Goal: Task Accomplishment & Management: Use online tool/utility

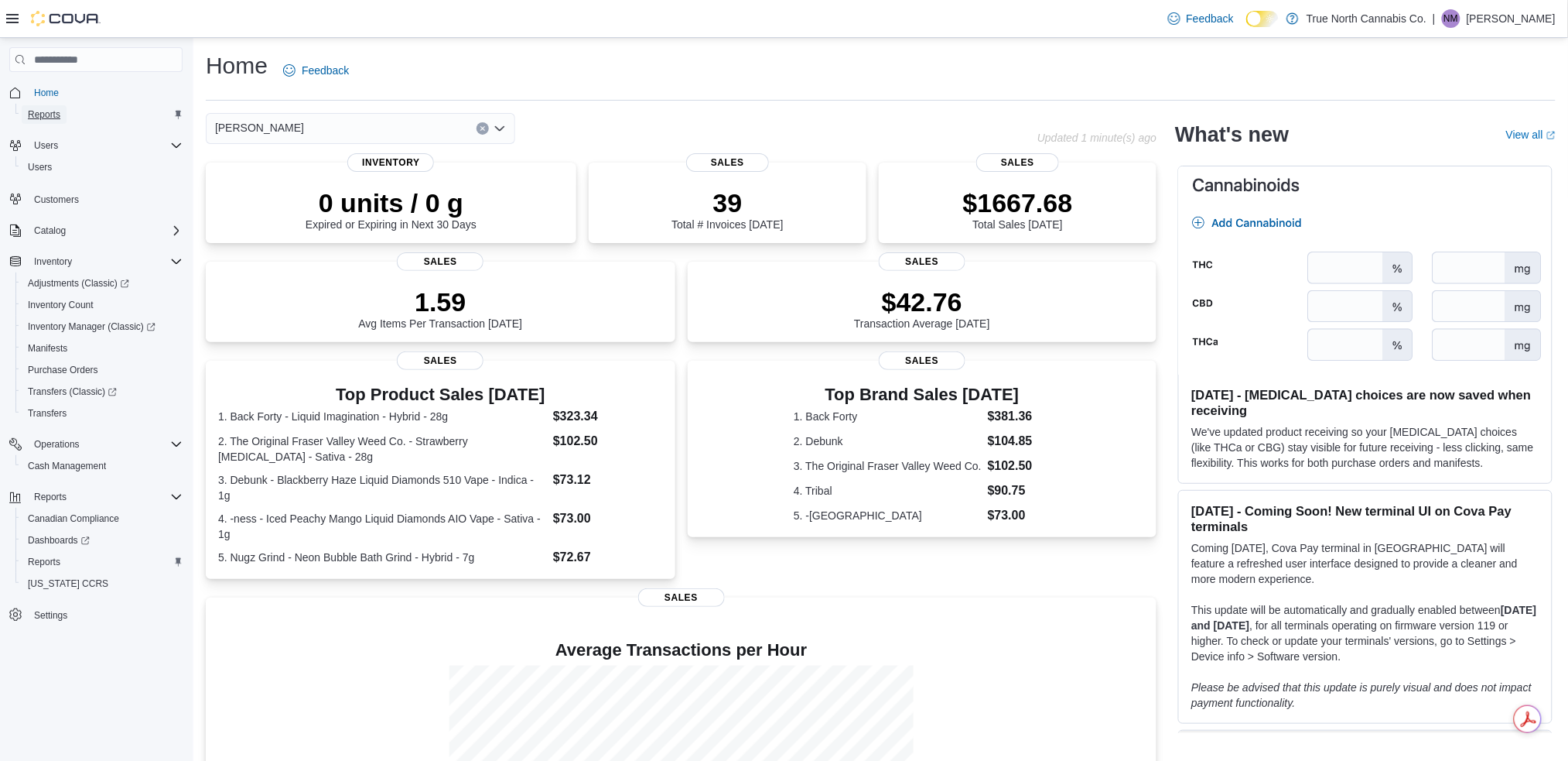
click at [40, 112] on span "Reports" at bounding box center [44, 114] width 32 height 13
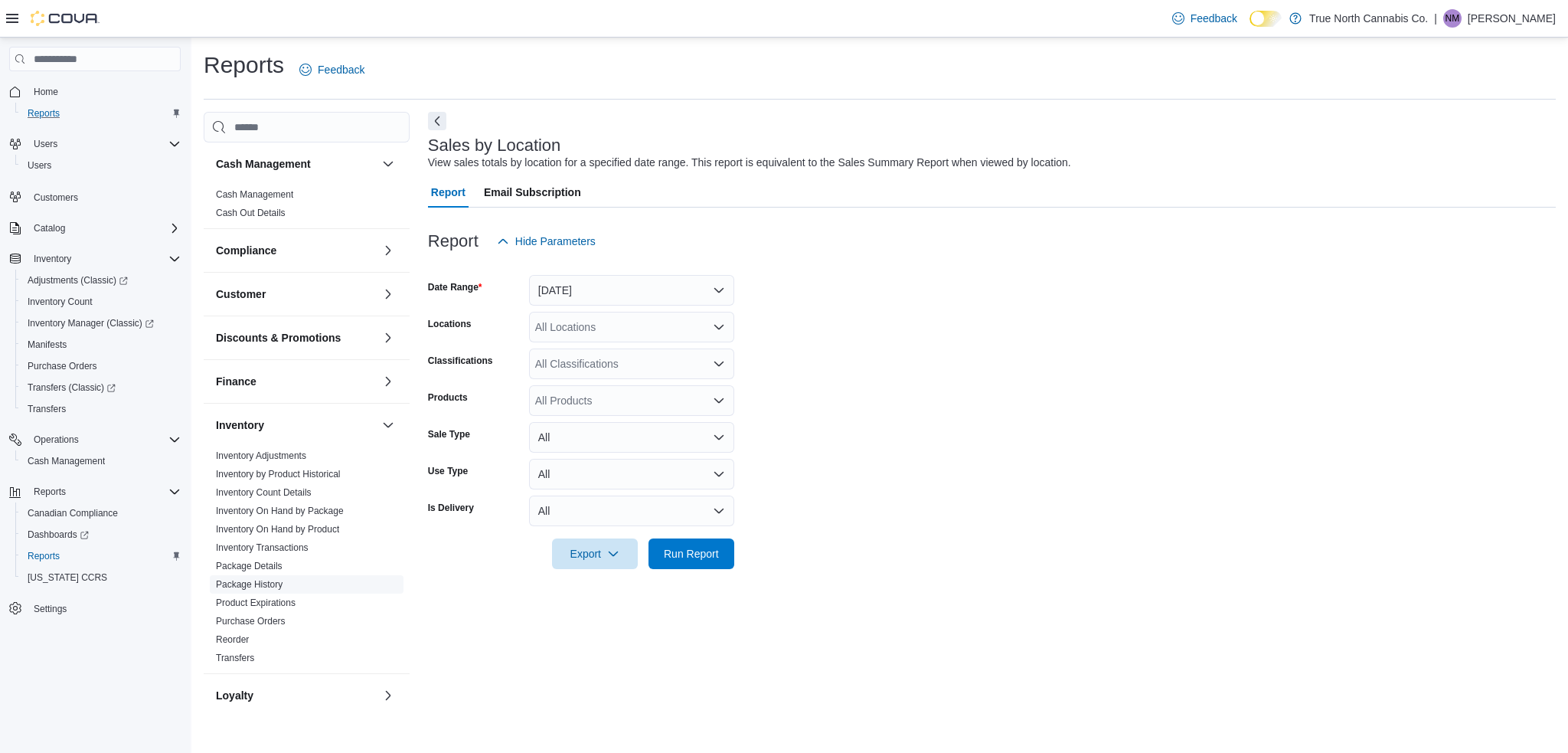
click at [273, 586] on link "Package History" at bounding box center [248, 584] width 67 height 11
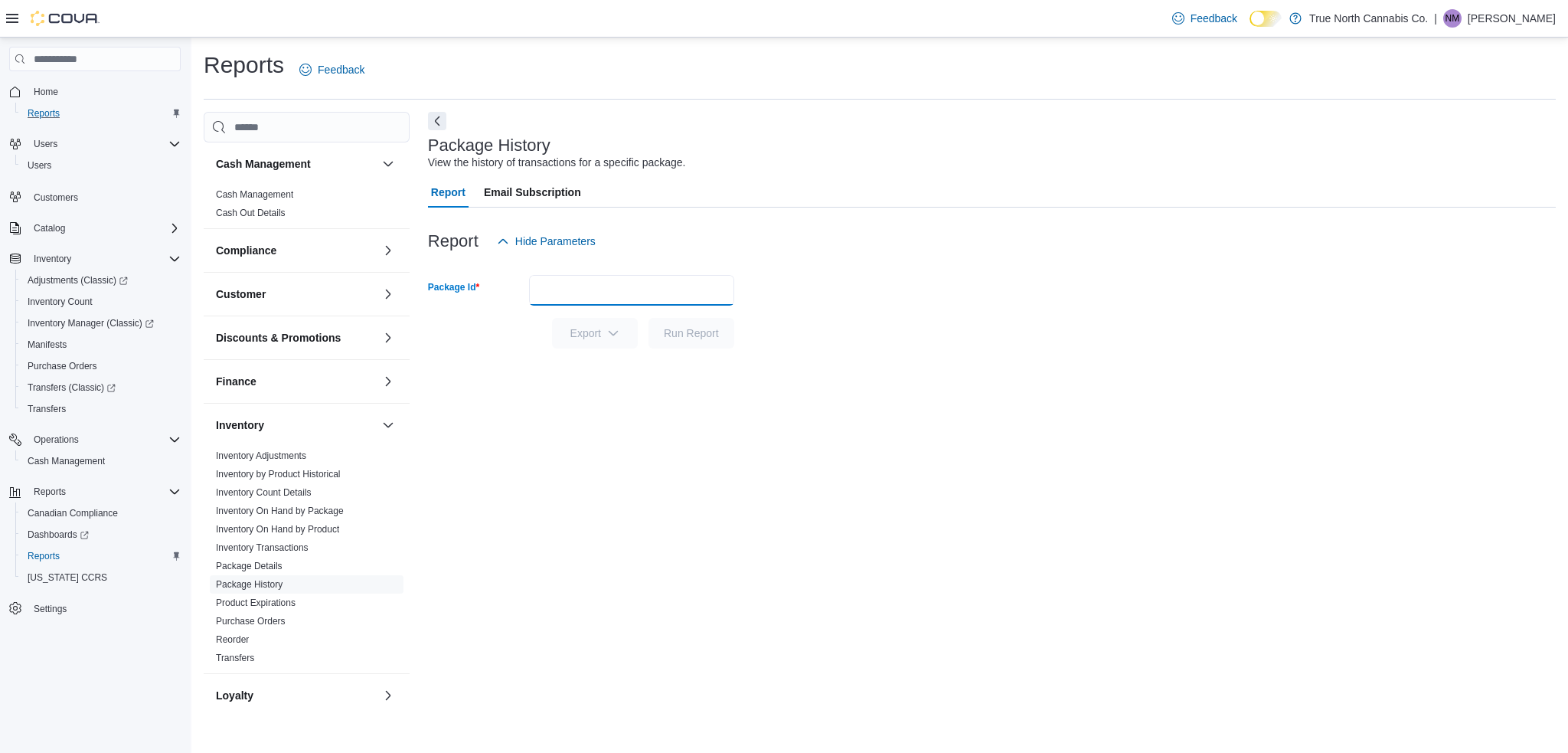
click at [647, 286] on input "Package Id" at bounding box center [632, 291] width 205 height 31
paste input "******"
type input "******"
click at [700, 332] on span "Run Report" at bounding box center [691, 333] width 55 height 15
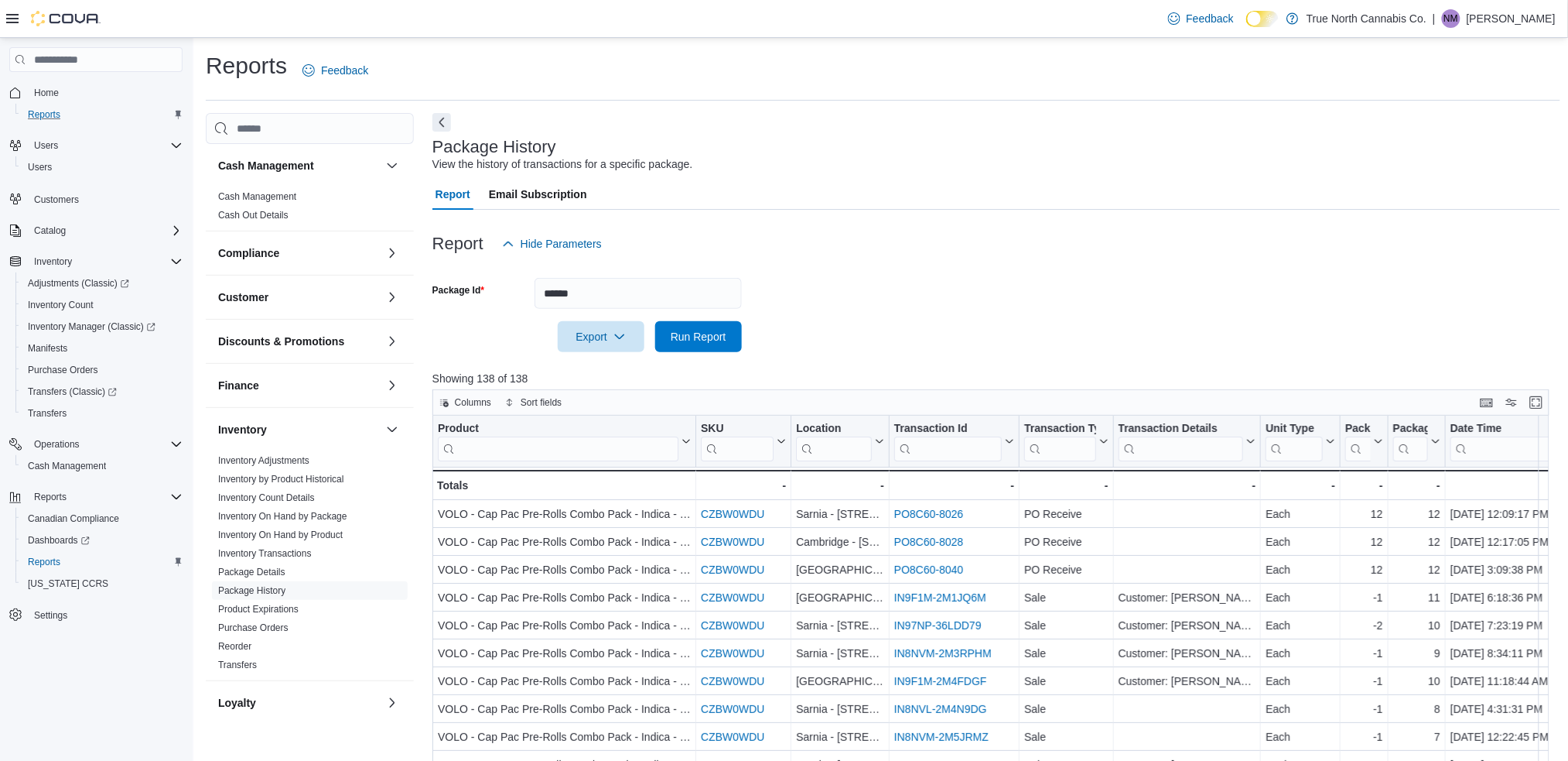
click at [837, 445] on input "search" at bounding box center [834, 448] width 76 height 24
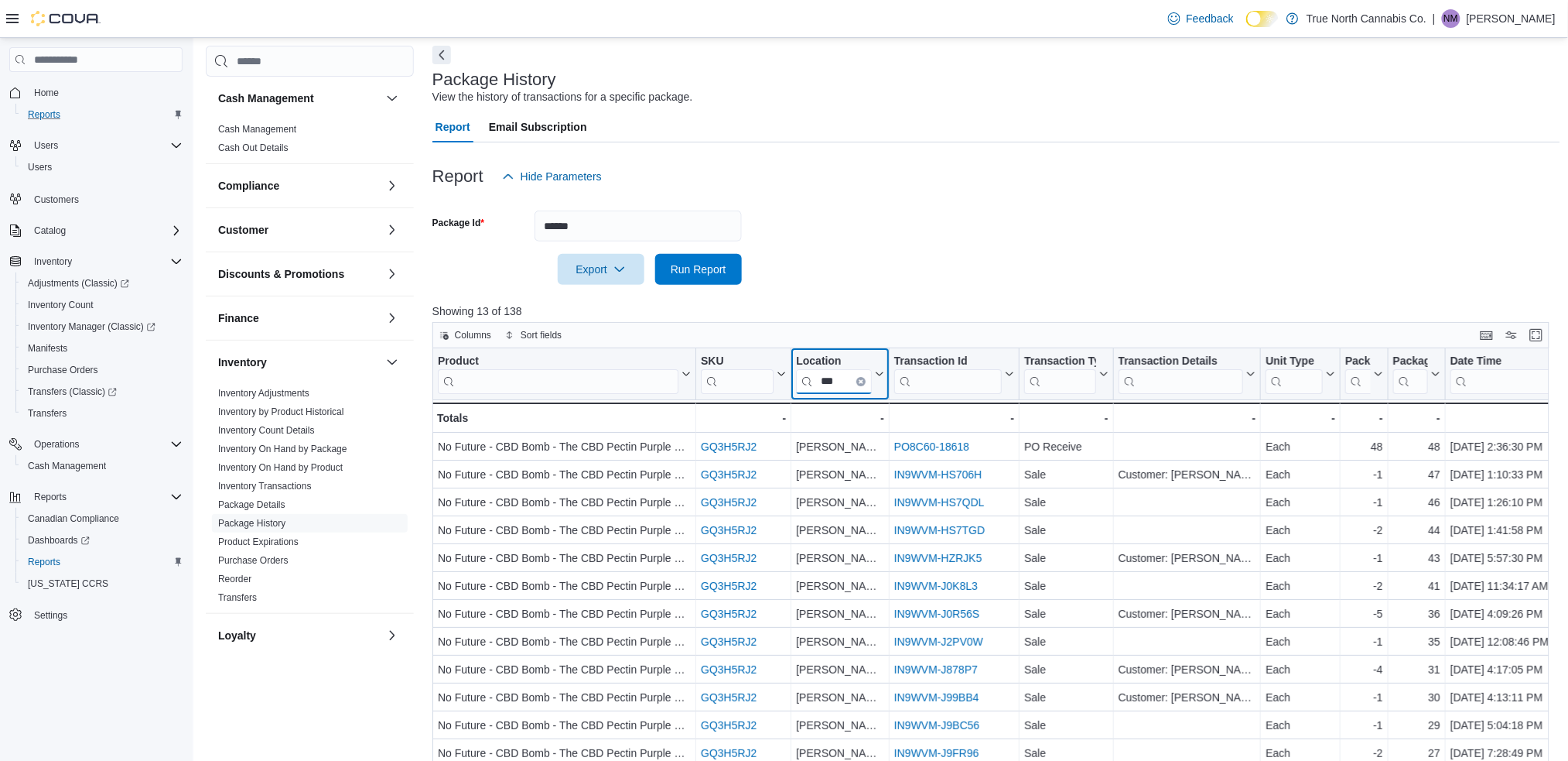
scroll to position [103, 0]
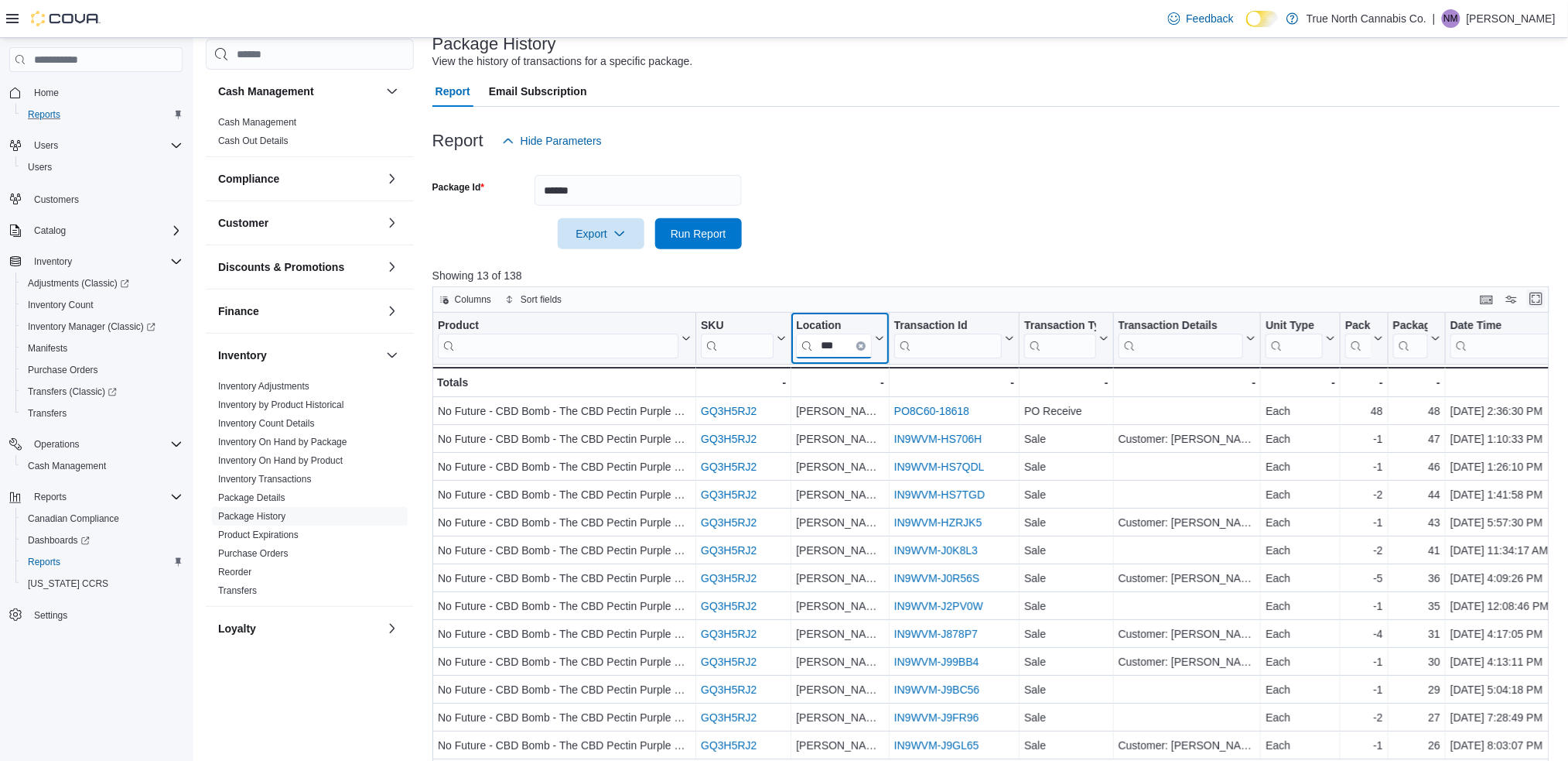
type input "***"
click at [1546, 304] on button "Enter fullscreen" at bounding box center [1536, 298] width 19 height 19
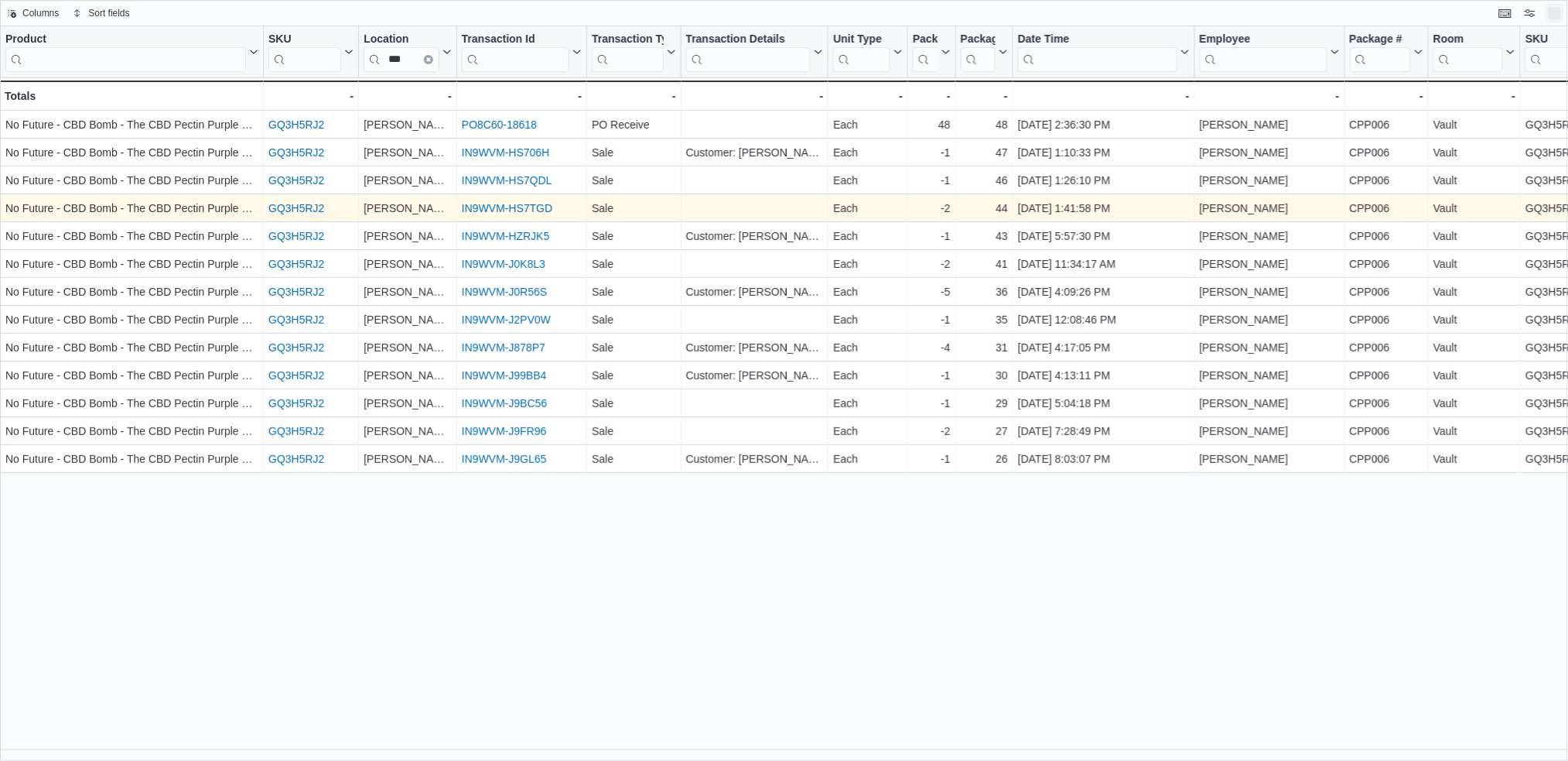
scroll to position [0, 0]
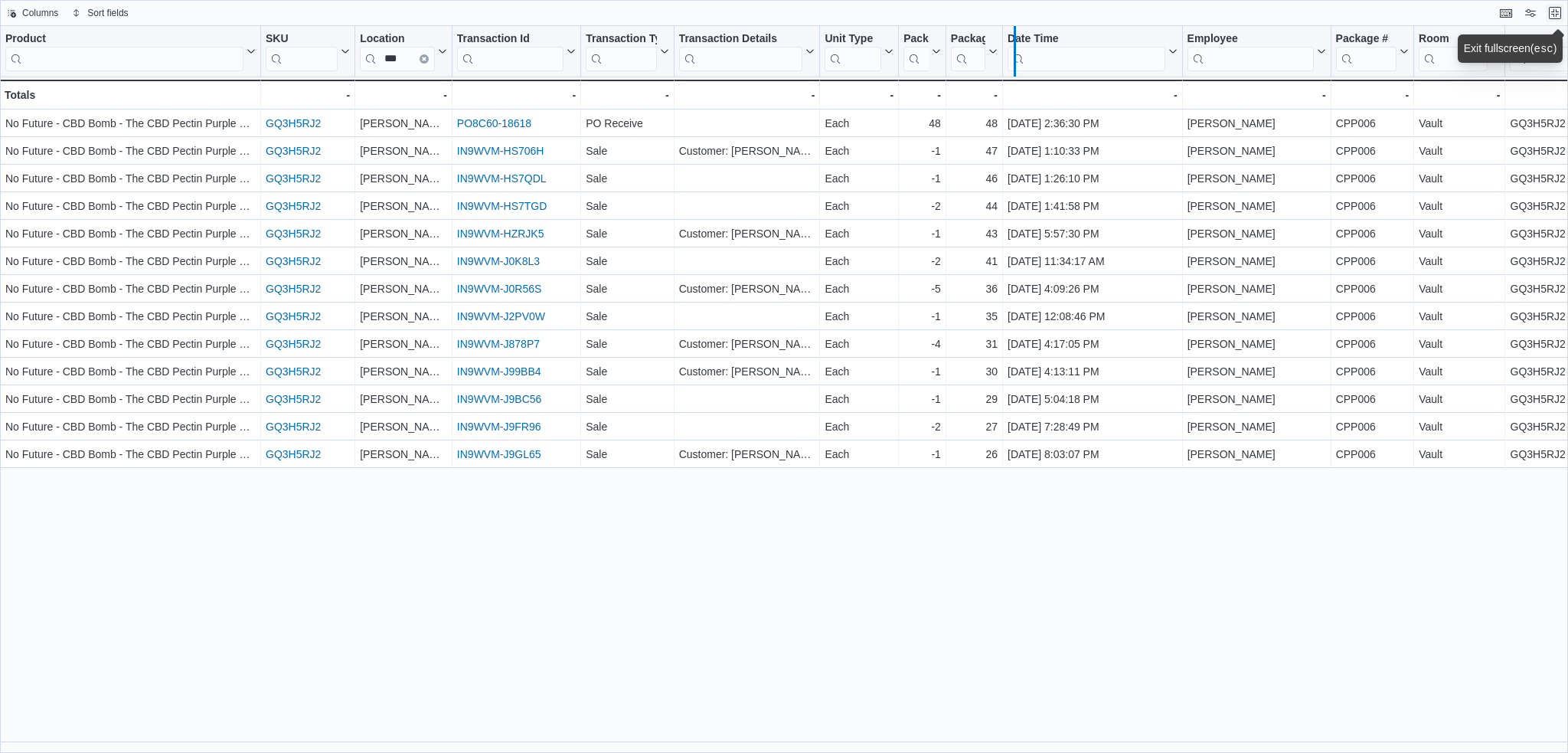
drag, startPoint x: 1006, startPoint y: 44, endPoint x: 1024, endPoint y: 43, distance: 18.0
click at [1020, 43] on div at bounding box center [1014, 51] width 13 height 50
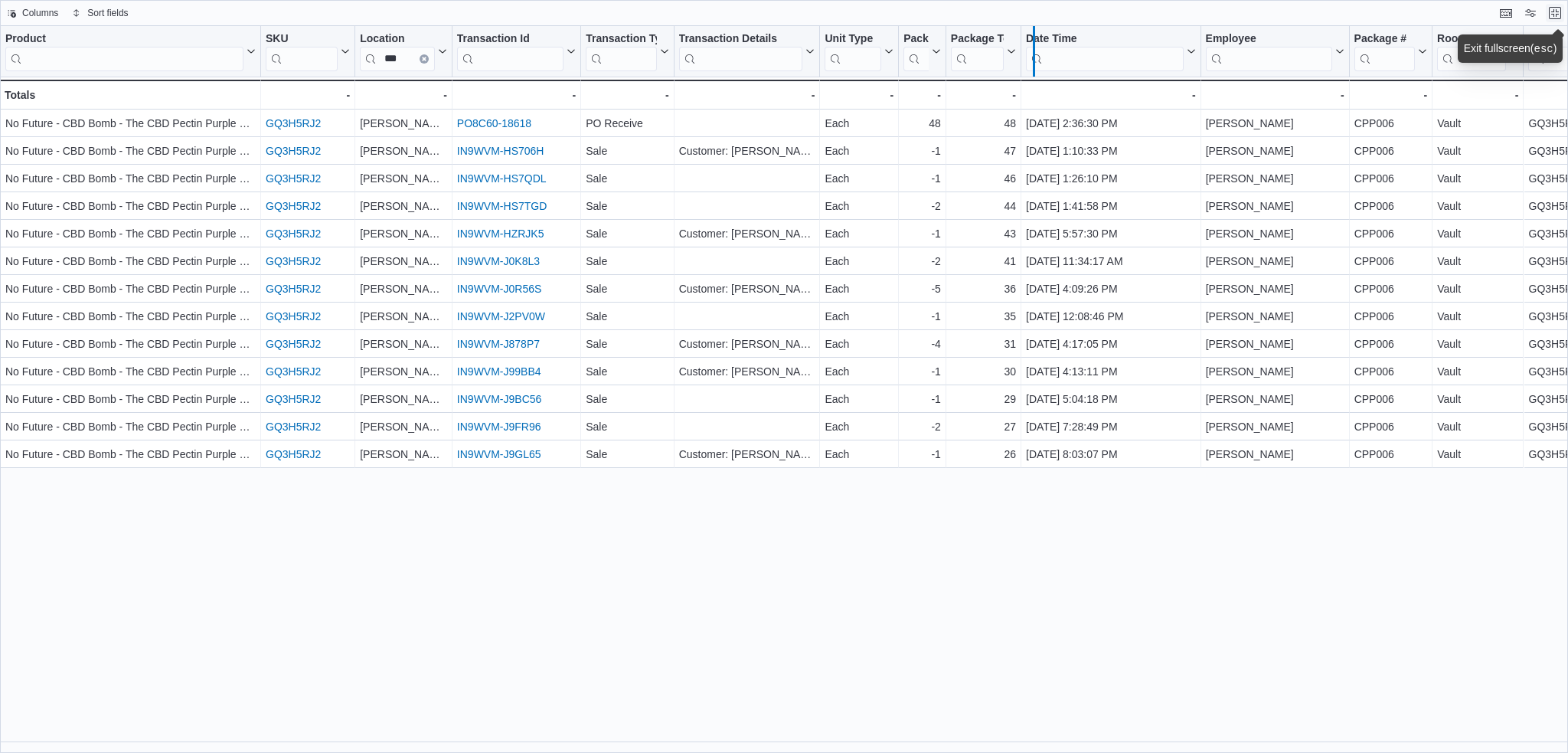
drag, startPoint x: 1024, startPoint y: 43, endPoint x: 1050, endPoint y: 42, distance: 26.0
click at [1040, 42] on div at bounding box center [1034, 51] width 13 height 50
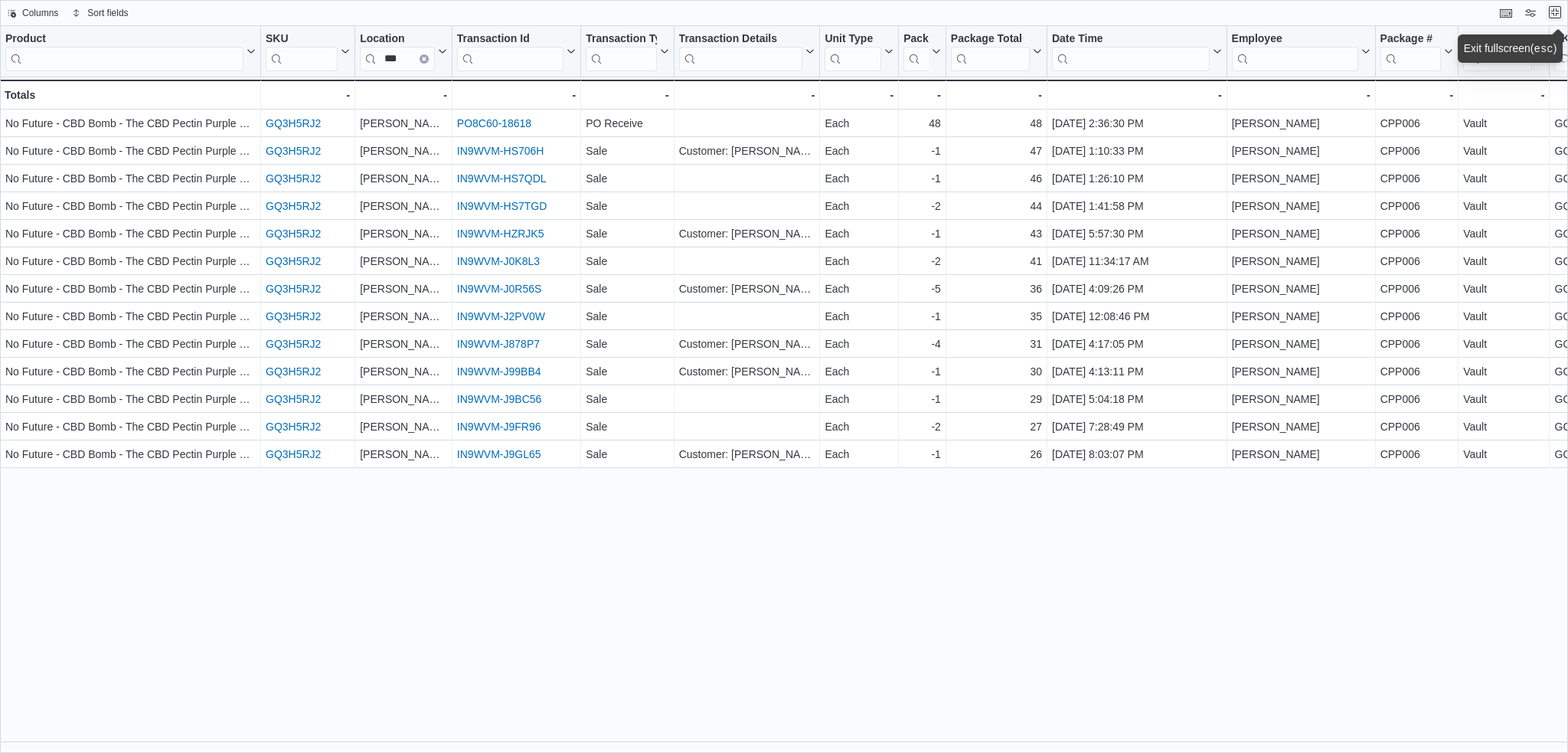
click at [1552, 12] on button "Exit fullscreen" at bounding box center [1554, 12] width 18 height 18
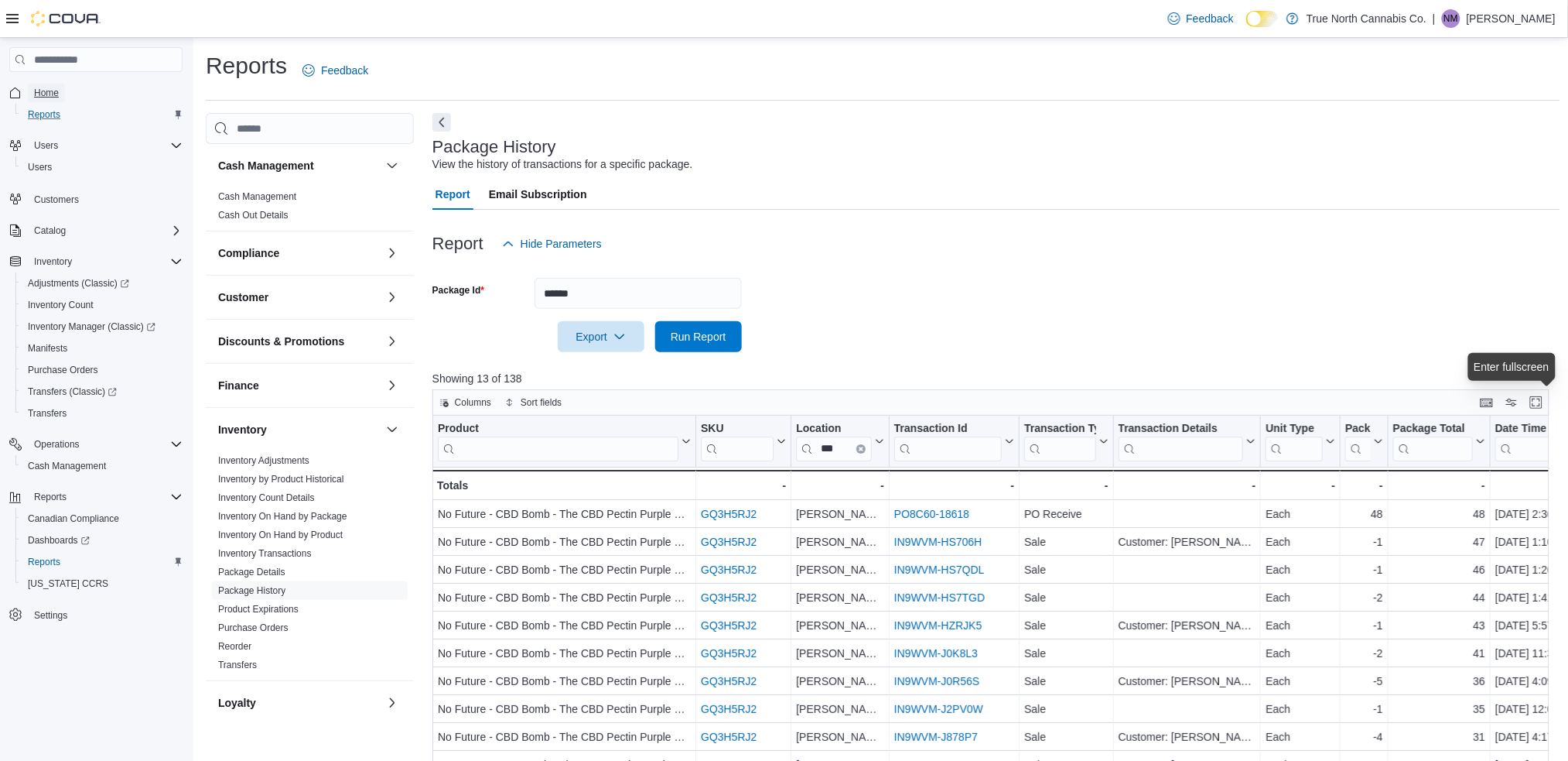
click at [44, 96] on span "Home" at bounding box center [46, 93] width 24 height 13
